Goal: Navigation & Orientation: Go to known website

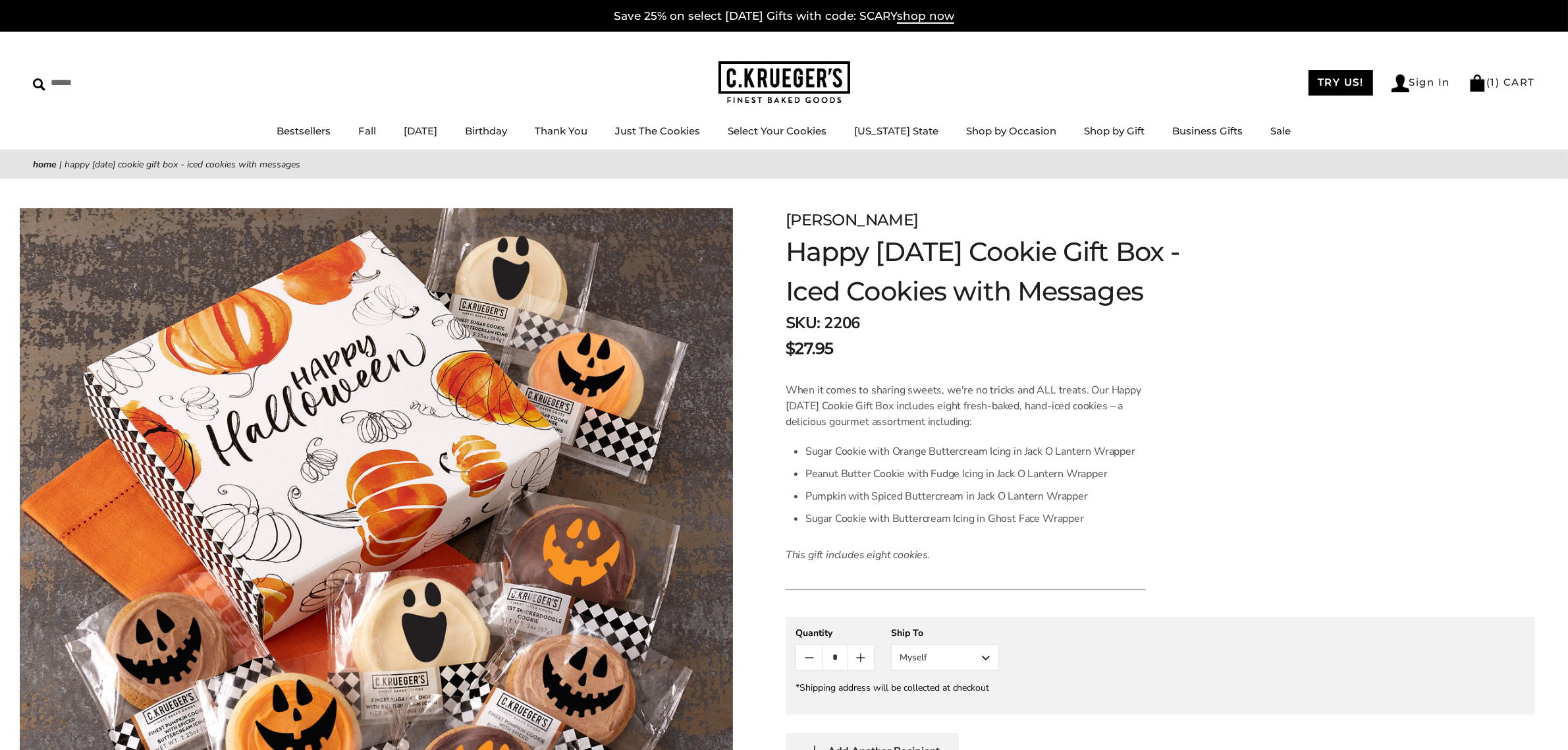
drag, startPoint x: 779, startPoint y: 78, endPoint x: 825, endPoint y: 96, distance: 49.4
click at [780, 78] on img at bounding box center [784, 82] width 131 height 43
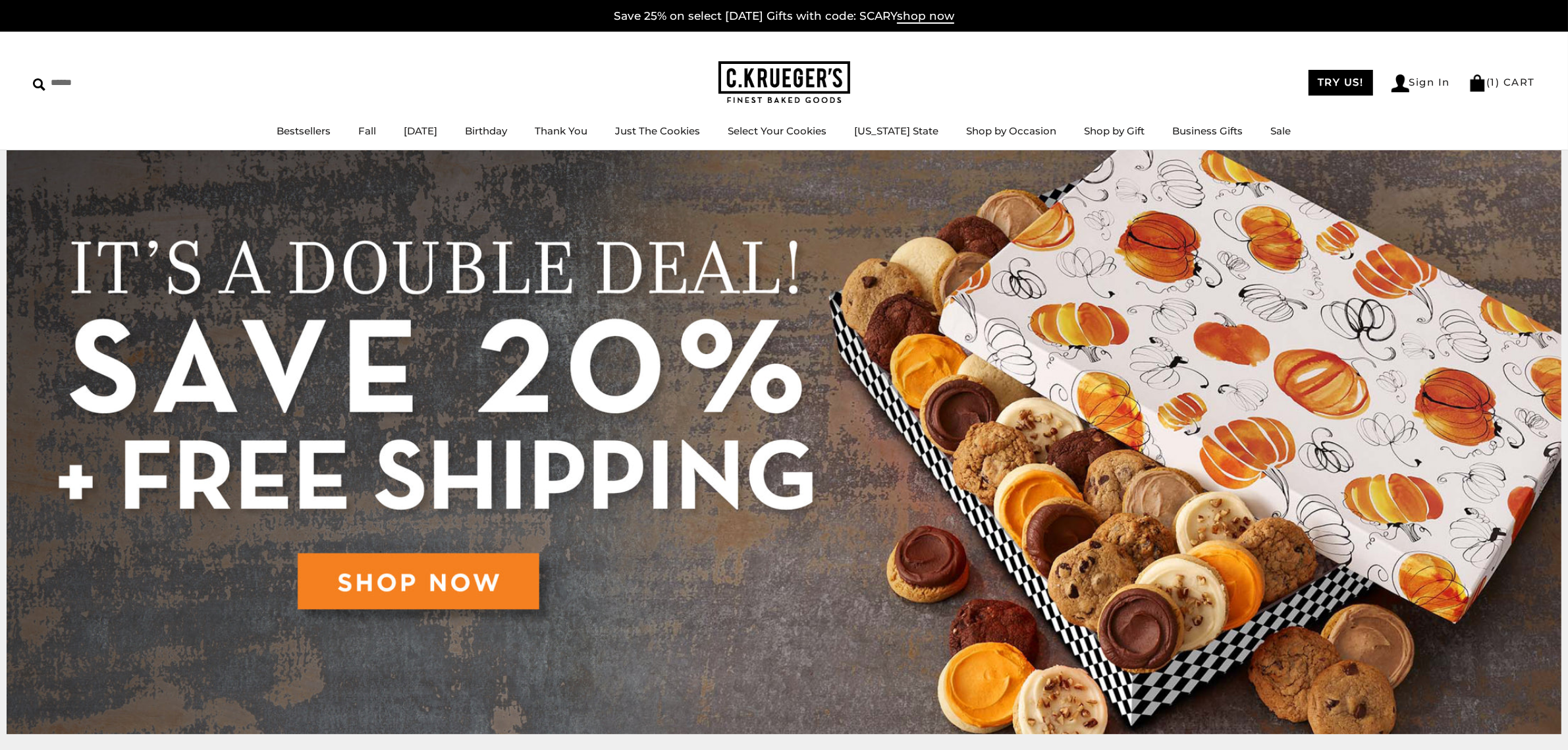
click at [782, 76] on img at bounding box center [784, 82] width 131 height 43
